Goal: Information Seeking & Learning: Find contact information

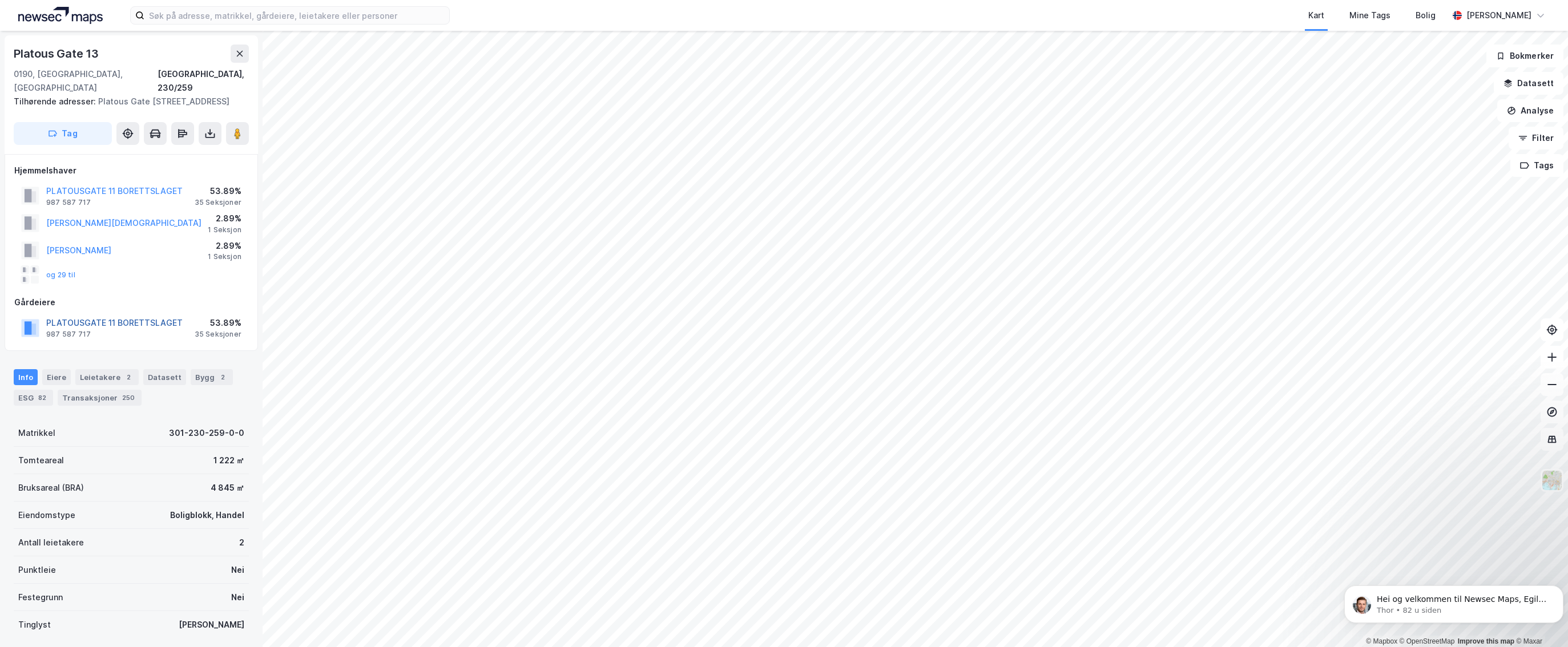
click at [0, 0] on button "PLATOUSGATE 11 BORETTSLAGET" at bounding box center [0, 0] width 0 height 0
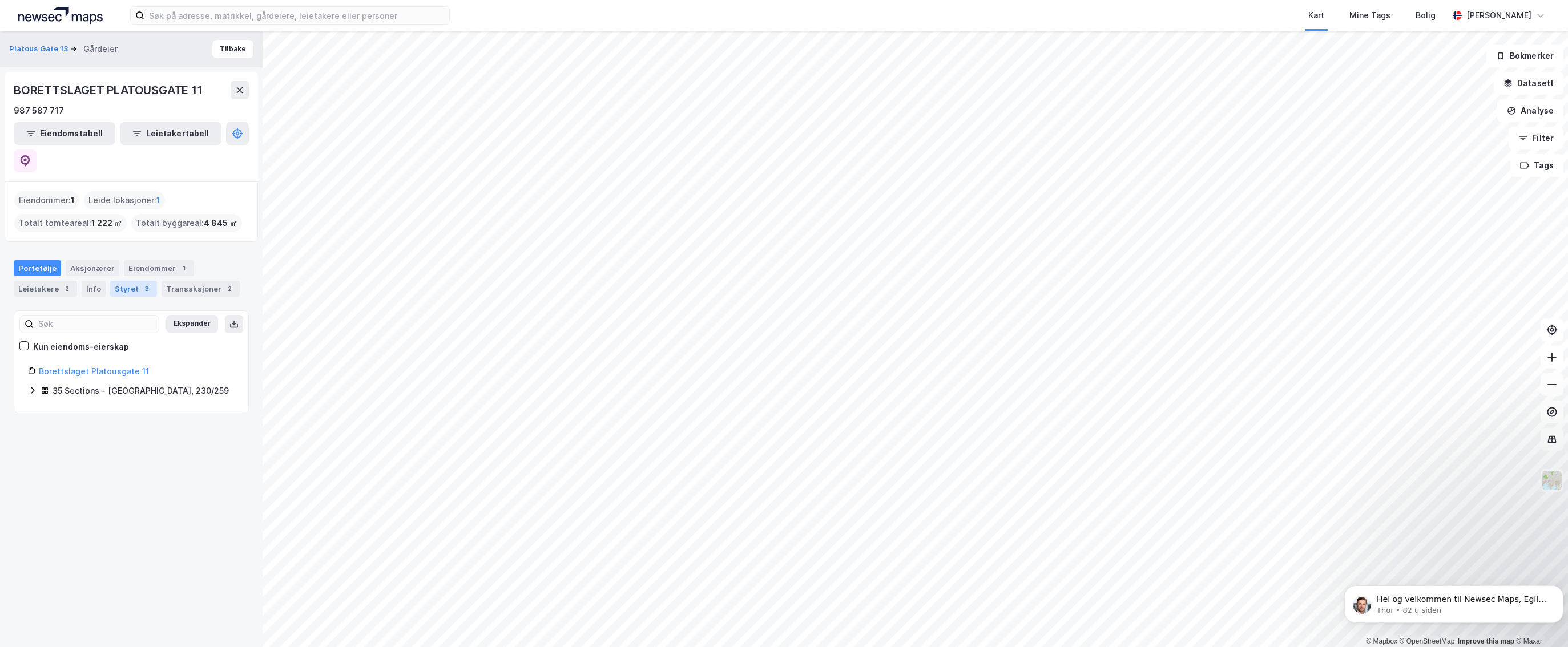
click at [132, 281] on div "Styret 3" at bounding box center [133, 289] width 46 height 16
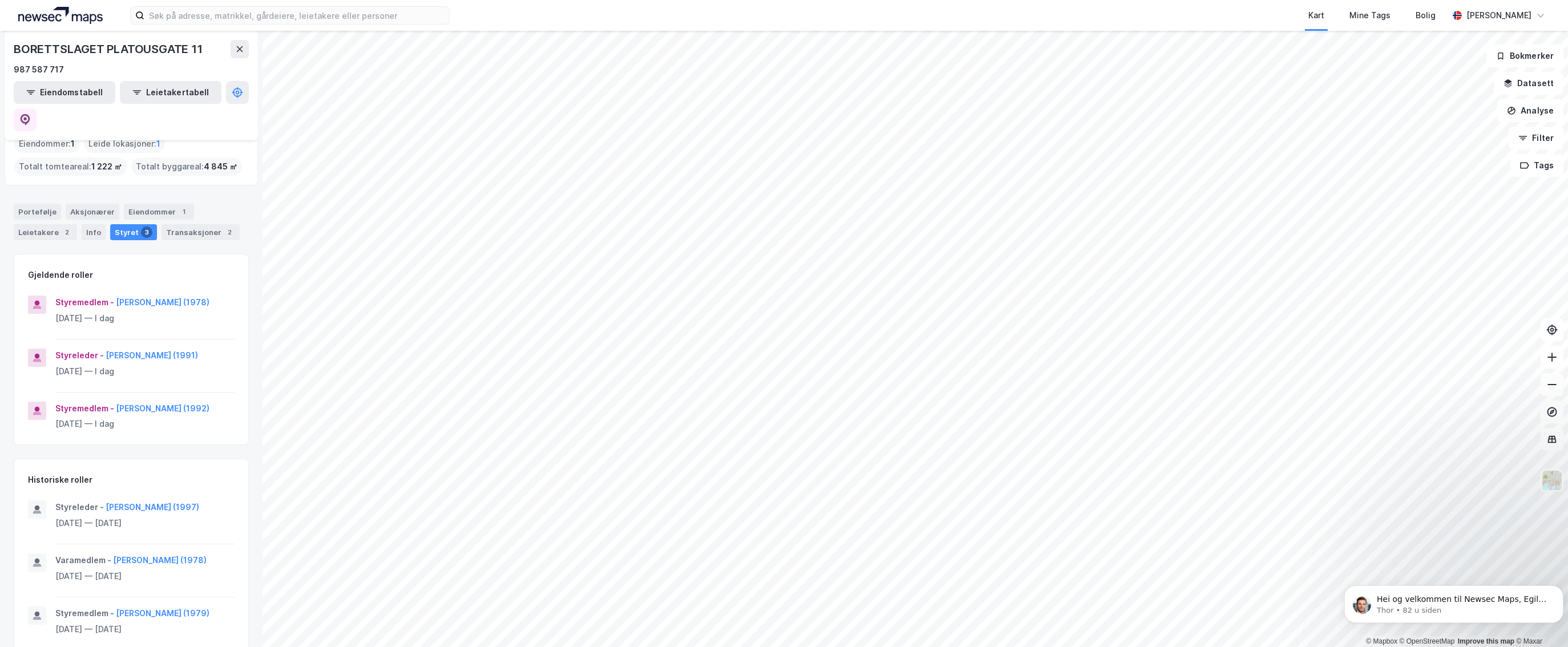
scroll to position [57, 0]
click at [0, 0] on button "[PERSON_NAME] (1991)" at bounding box center [0, 0] width 0 height 0
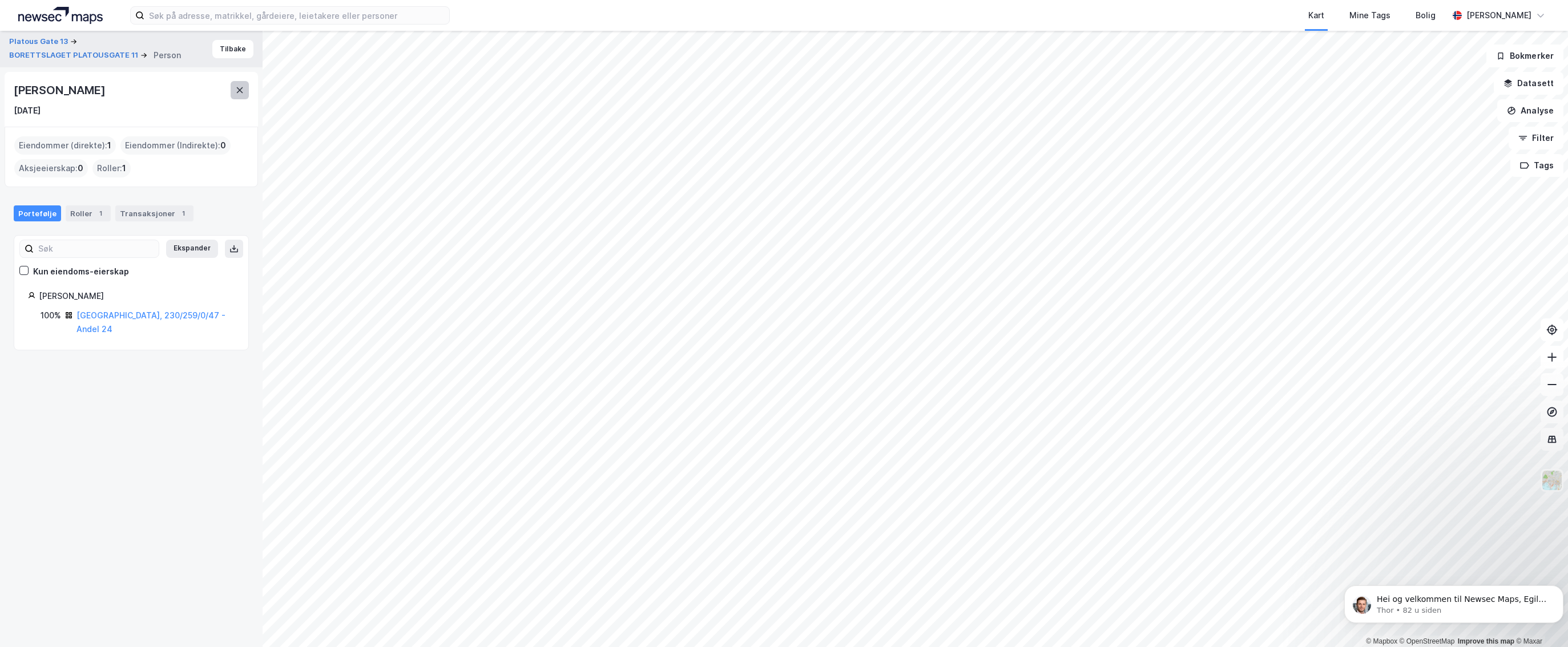
click at [235, 93] on button at bounding box center [240, 90] width 19 height 19
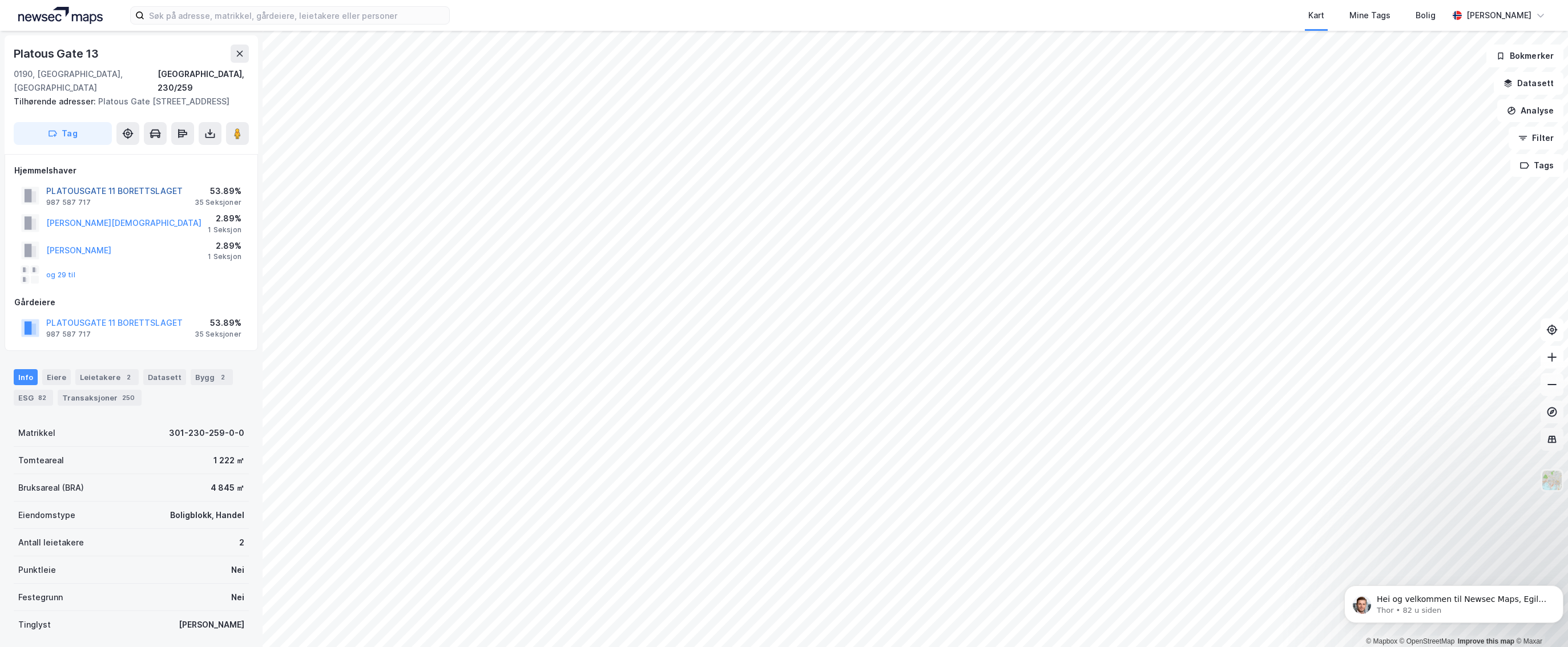
click at [0, 0] on button "PLATOUSGATE 11 BORETTSLAGET" at bounding box center [0, 0] width 0 height 0
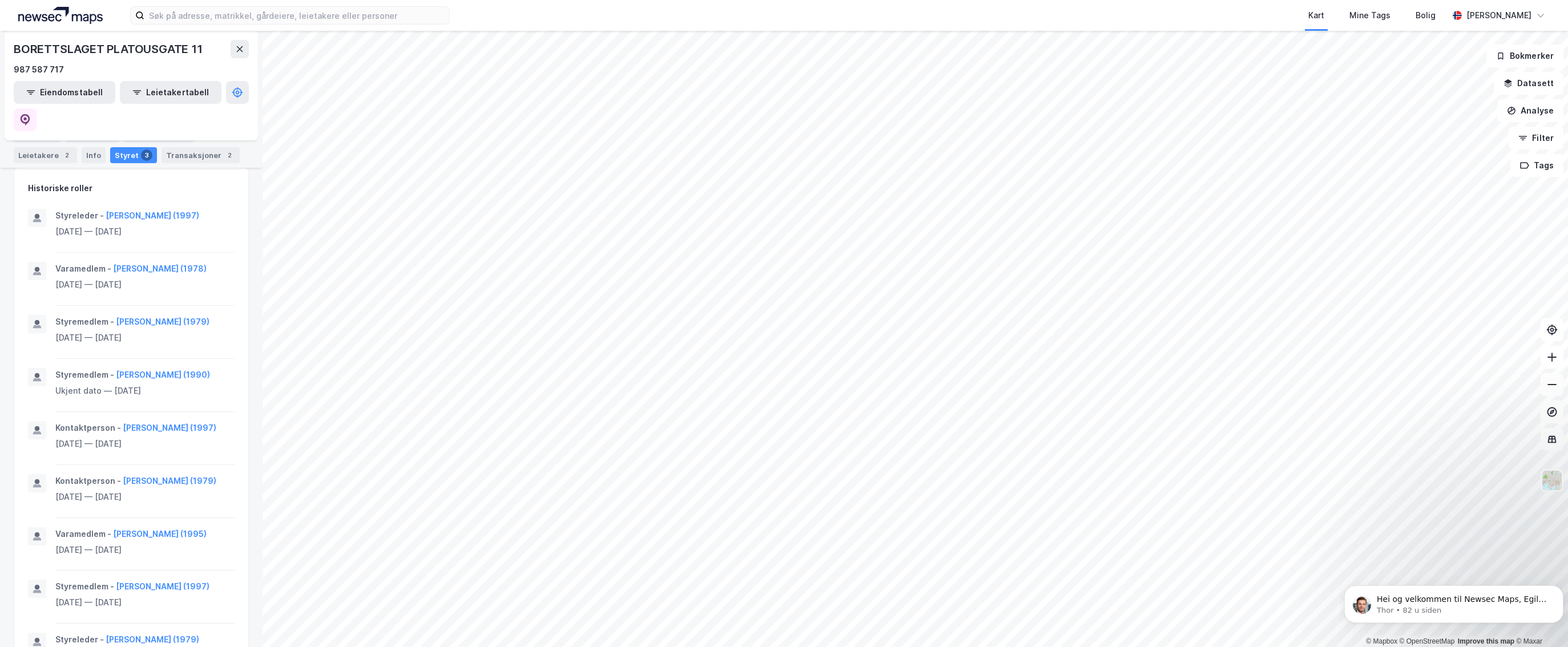
scroll to position [342, 0]
